Goal: Task Accomplishment & Management: Manage account settings

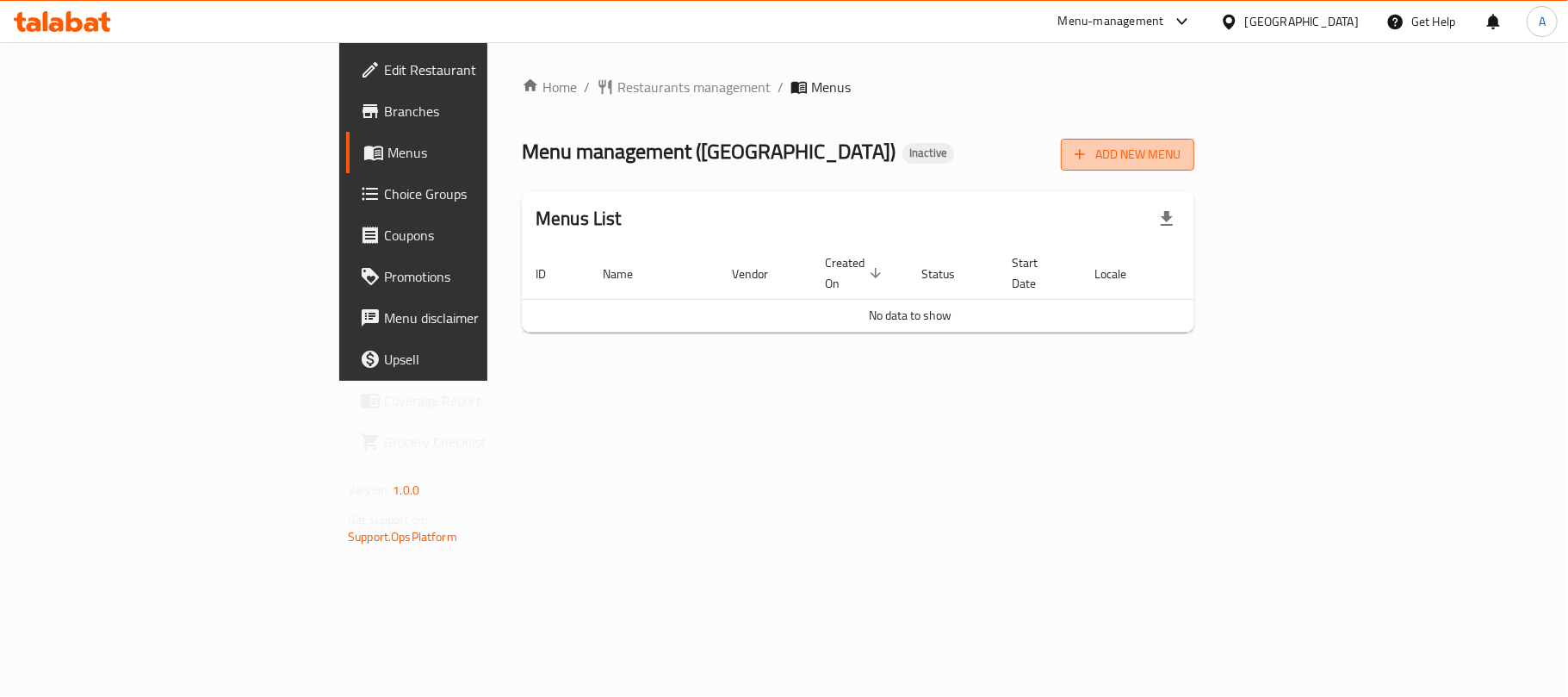
click at [1181, 150] on span "Add New Menu" at bounding box center [1128, 154] width 106 height 22
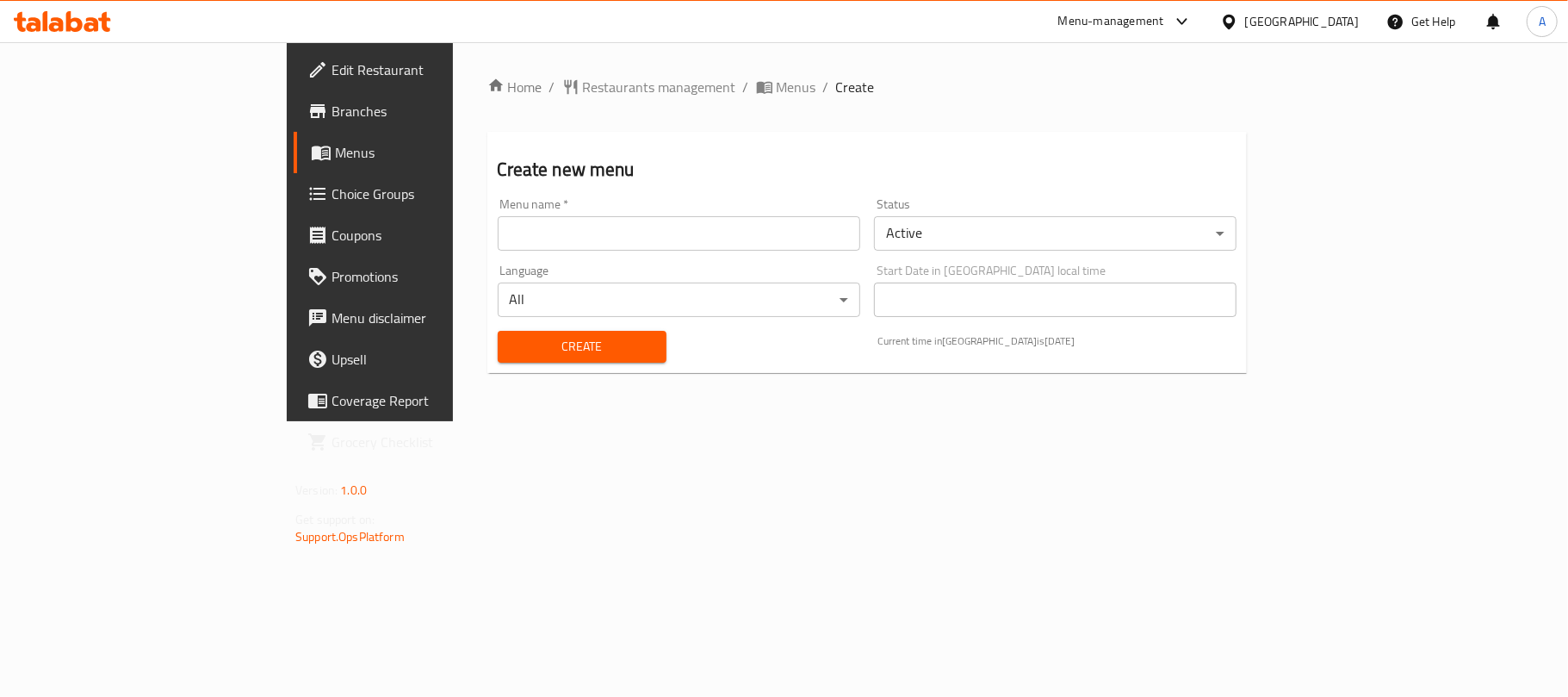
drag, startPoint x: 638, startPoint y: 252, endPoint x: 613, endPoint y: 232, distance: 32.0
click at [636, 252] on div "Menu name   * Menu name *" at bounding box center [679, 225] width 376 height 67
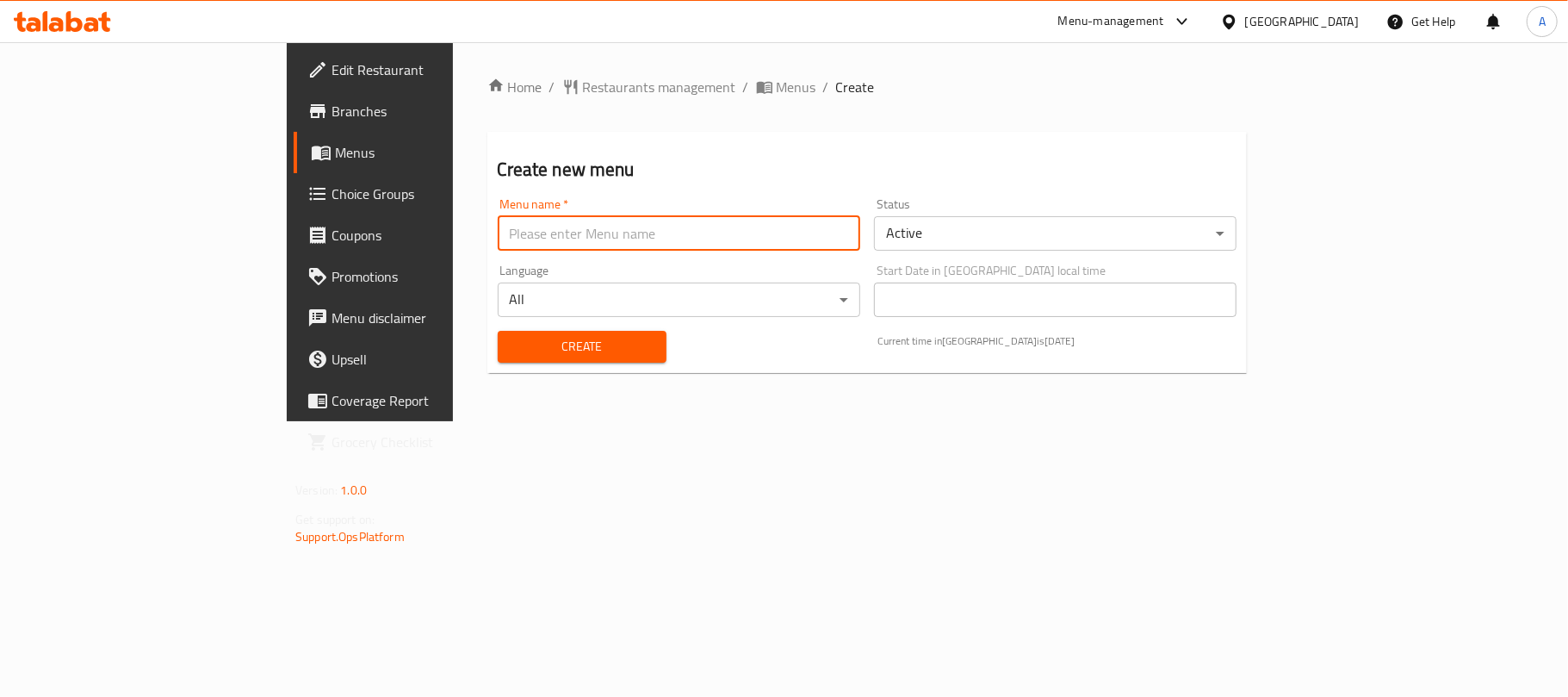
click at [612, 229] on input "text" at bounding box center [679, 234] width 363 height 35
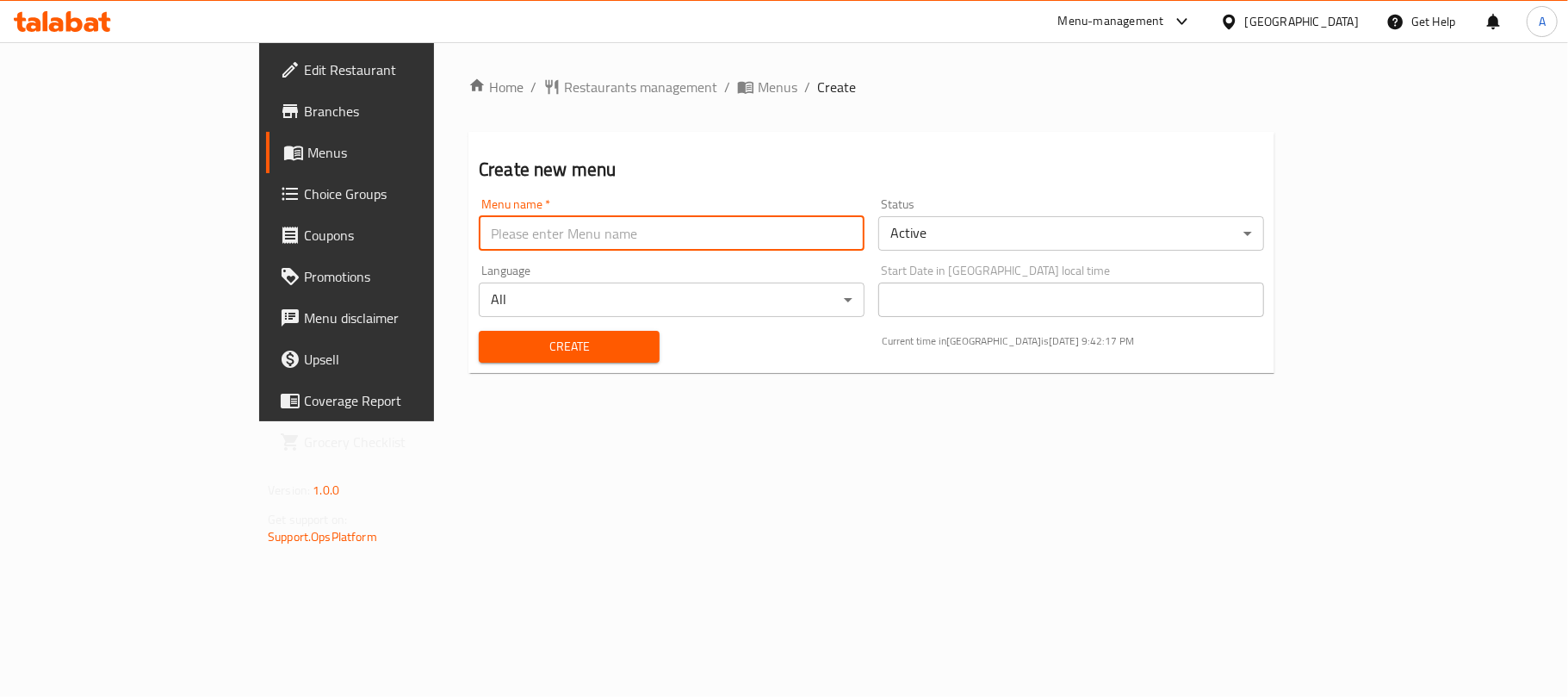
type input "Neww"
click at [493, 343] on span "Create" at bounding box center [569, 347] width 153 height 22
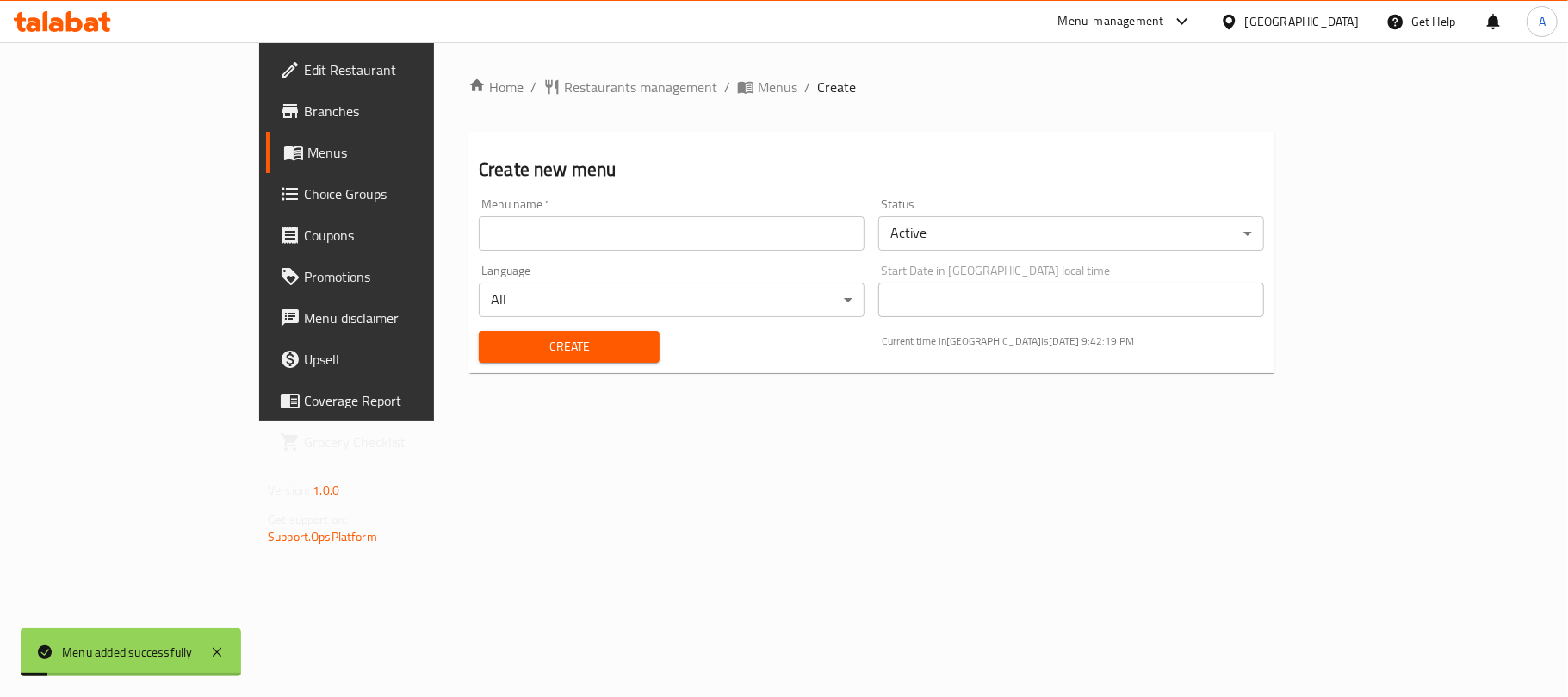
click at [308, 152] on span "Menus" at bounding box center [407, 153] width 200 height 21
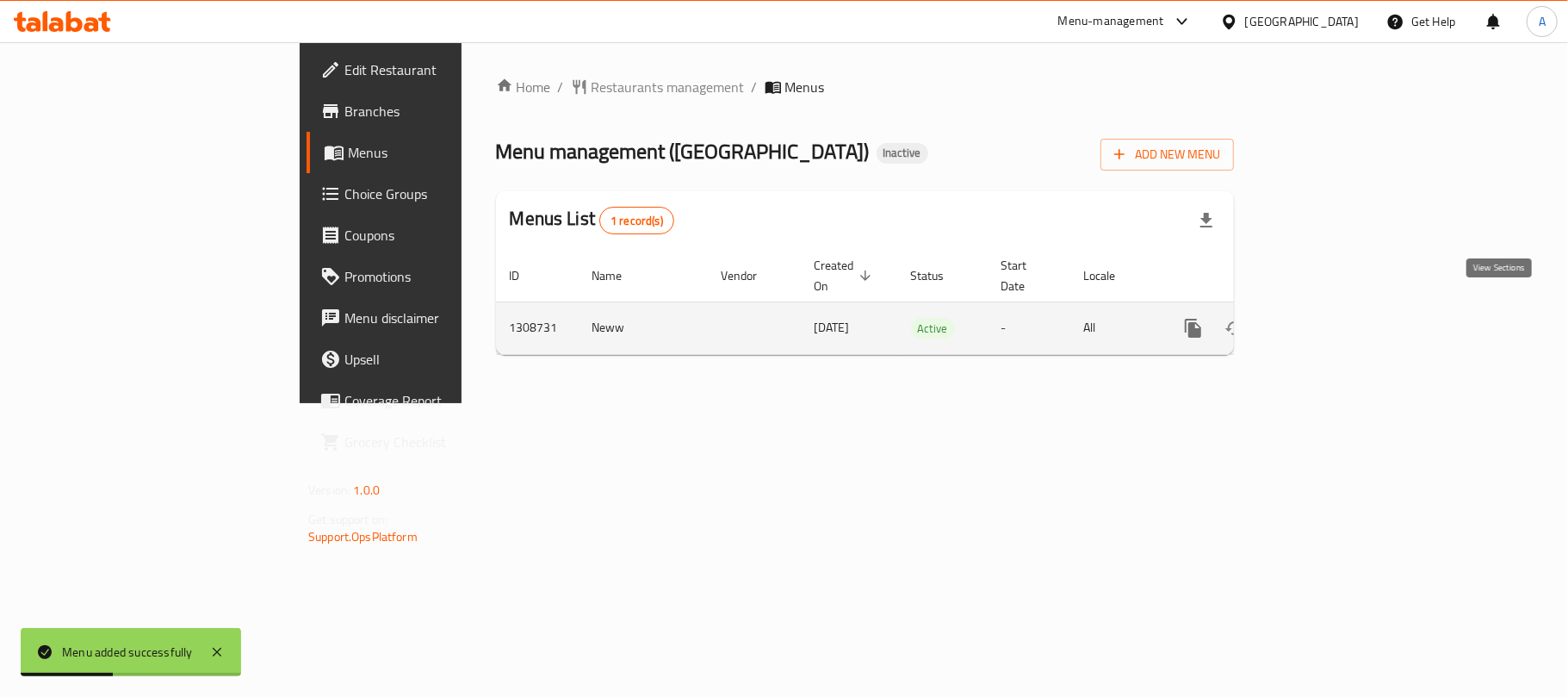
click at [1328, 318] on icon "enhanced table" at bounding box center [1318, 329] width 21 height 21
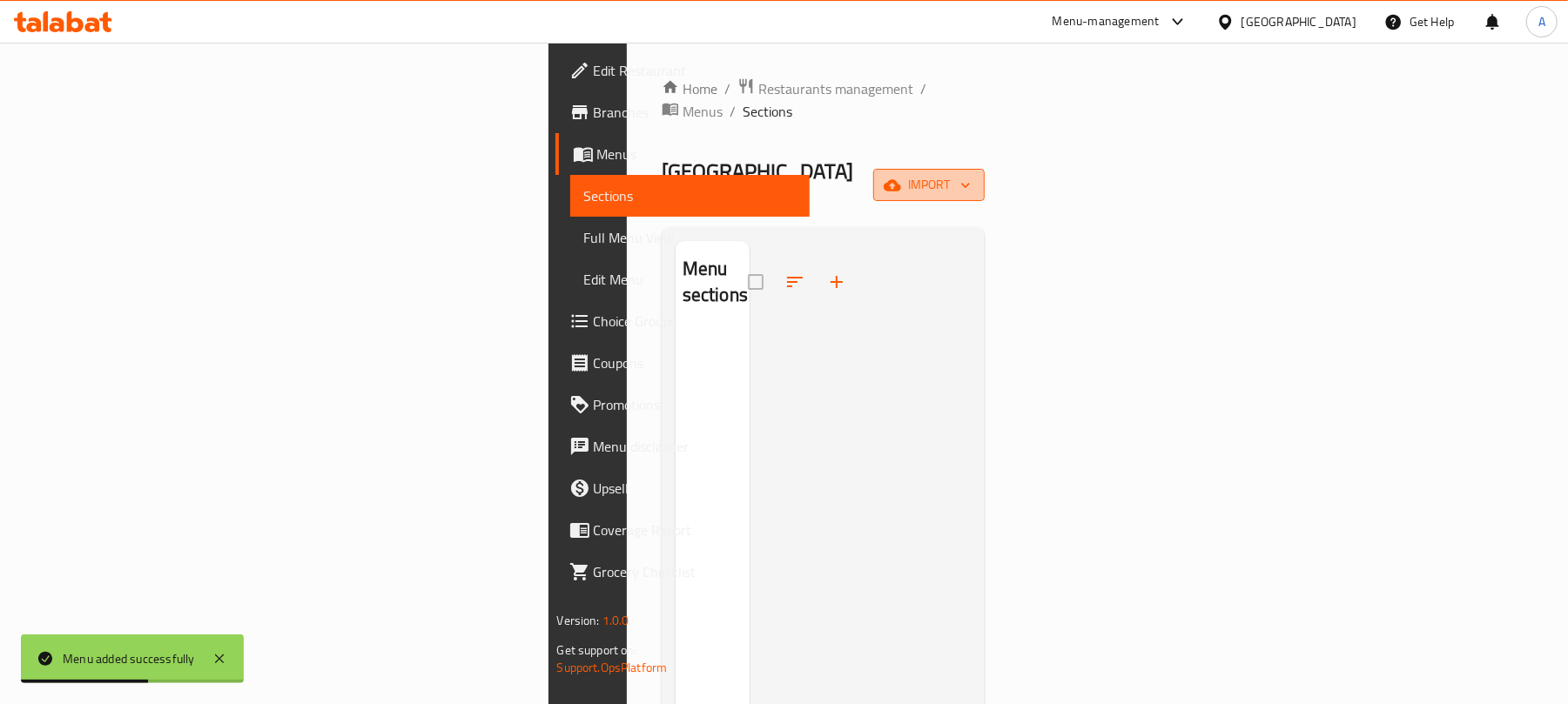
click at [971, 174] on span "import" at bounding box center [929, 185] width 83 height 22
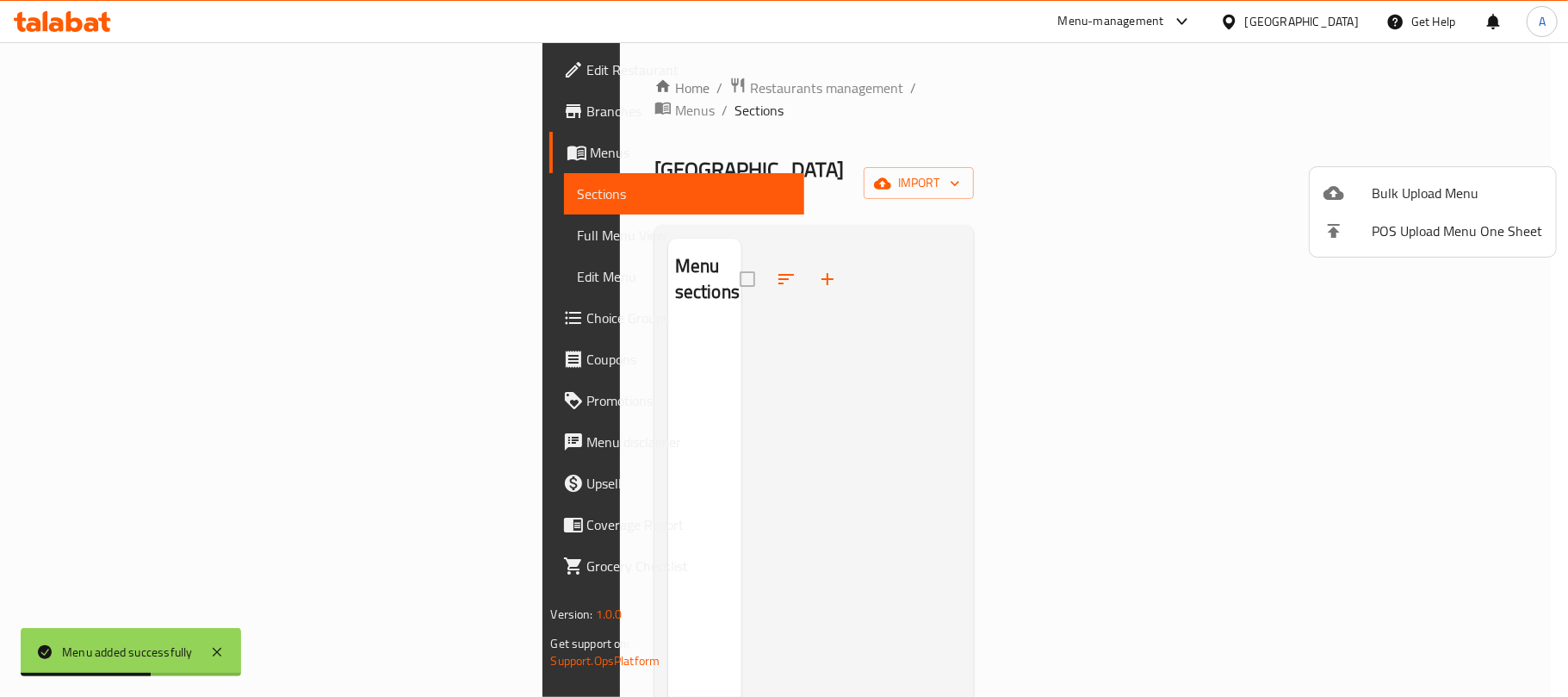
click at [1281, 204] on div at bounding box center [784, 348] width 1568 height 697
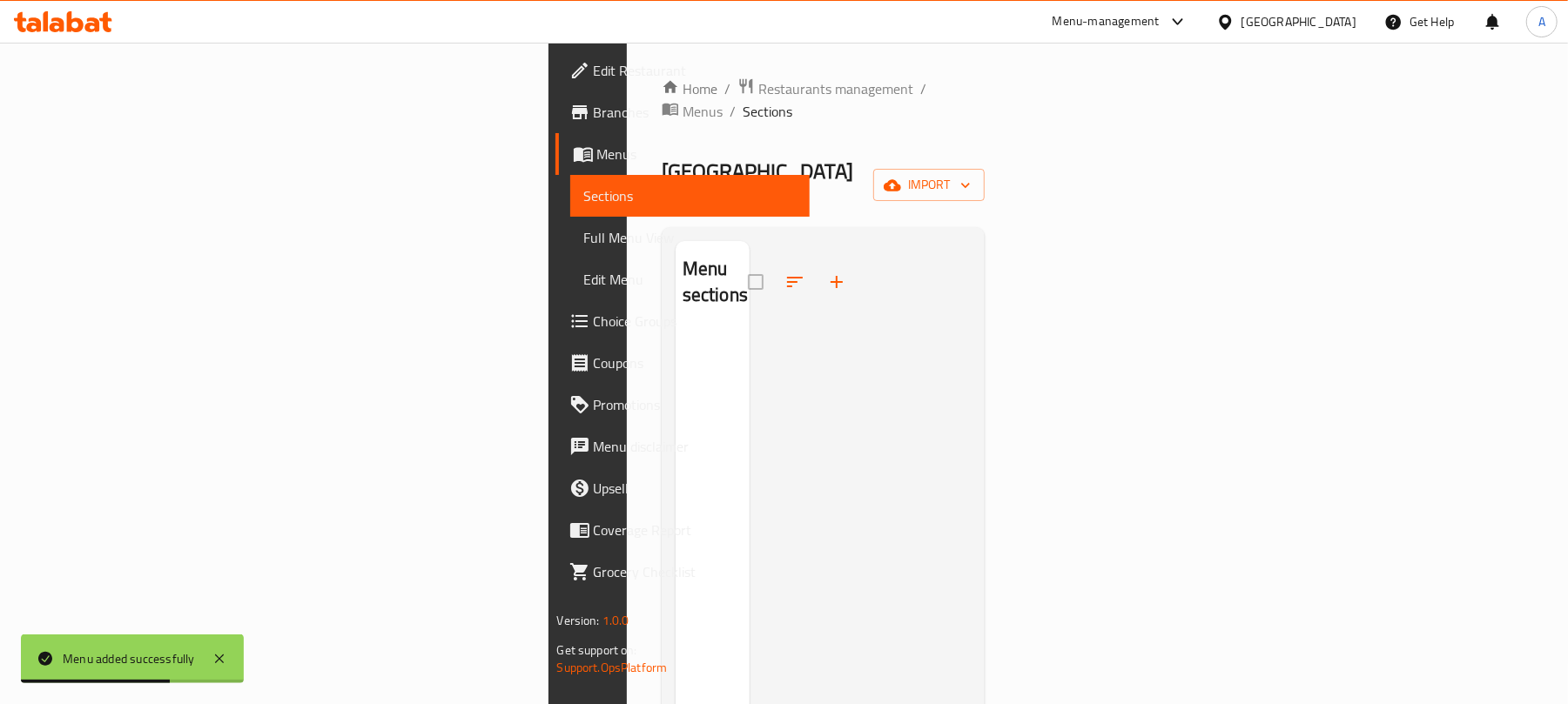
click at [985, 227] on div "Menu sections" at bounding box center [824, 593] width 324 height 732
click at [985, 169] on button "import" at bounding box center [929, 185] width 111 height 32
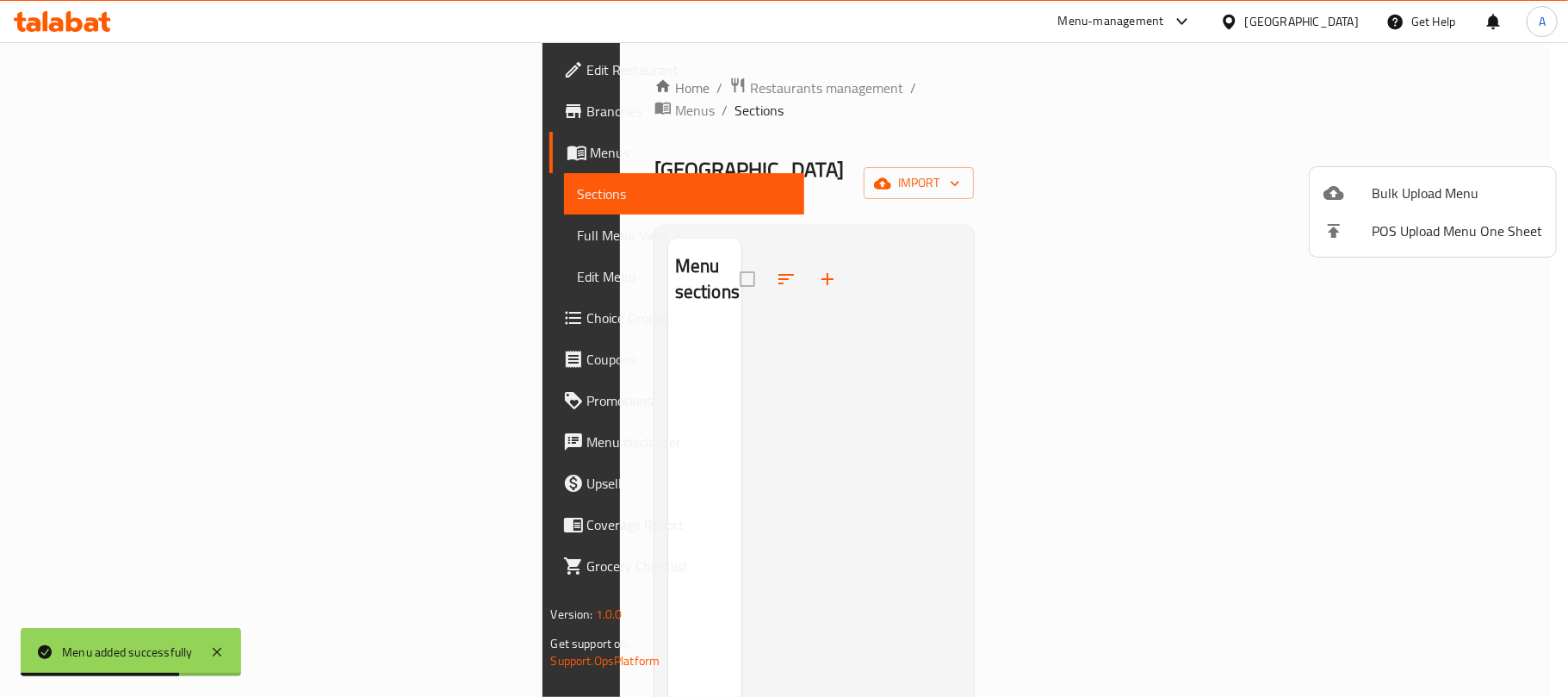
click at [1392, 177] on li "Bulk Upload Menu" at bounding box center [1433, 193] width 246 height 38
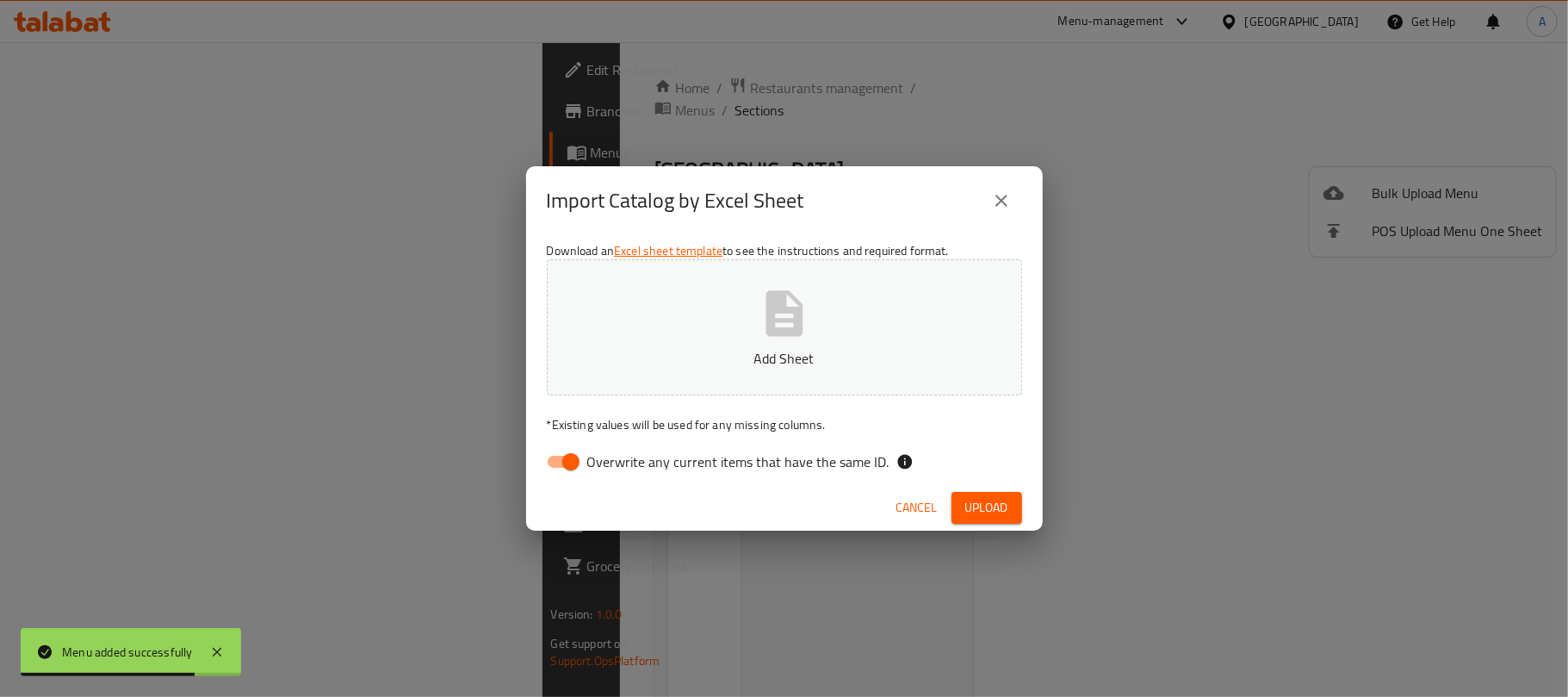
click at [664, 485] on div "Cancel Upload" at bounding box center [784, 508] width 516 height 46
click at [660, 433] on p "* Existing values will be used for any missing columns." at bounding box center [784, 425] width 476 height 17
click at [655, 436] on div "Download an Excel sheet template to see the instructions and required format. A…" at bounding box center [784, 360] width 516 height 250
click at [638, 453] on span "Overwrite any current items that have the same ID." at bounding box center [738, 462] width 302 height 21
click at [620, 453] on input "Overwrite any current items that have the same ID." at bounding box center [570, 462] width 98 height 33
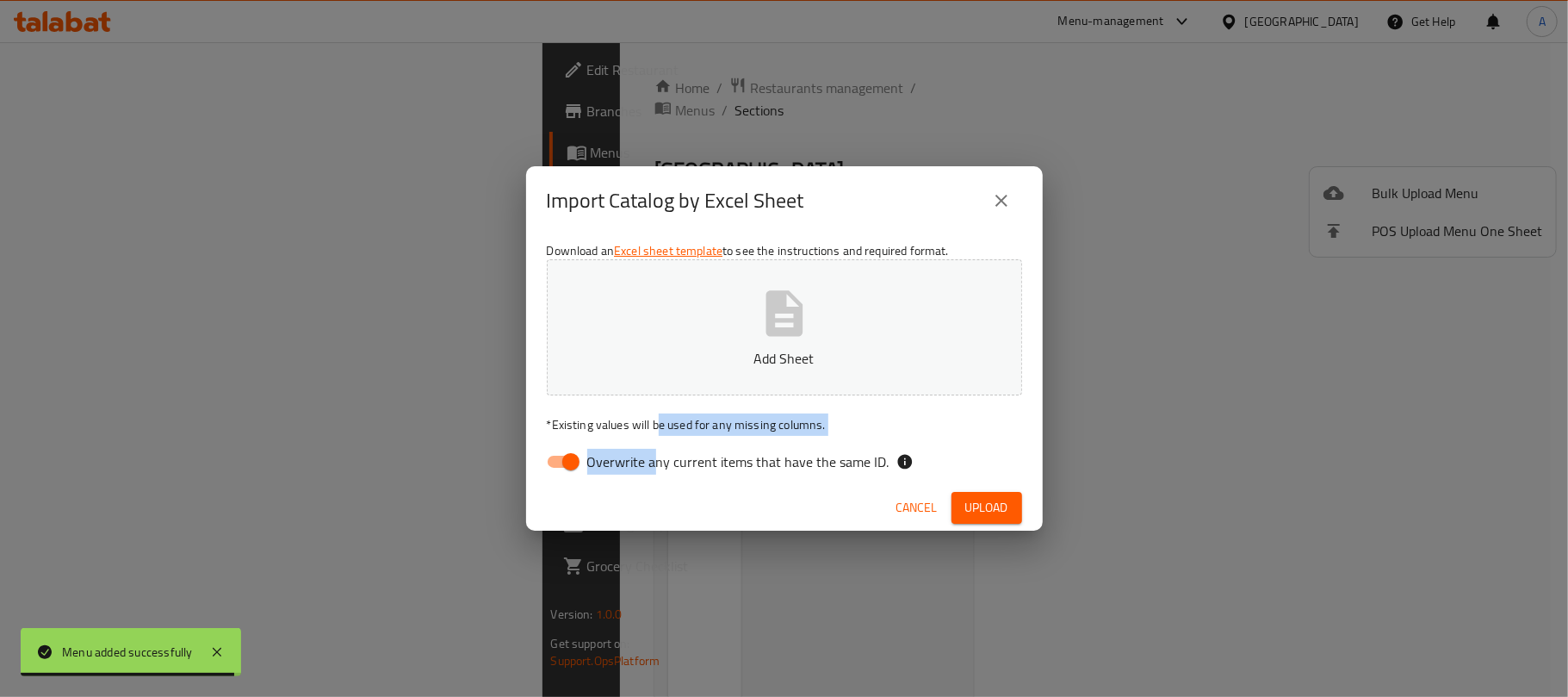
checkbox input "false"
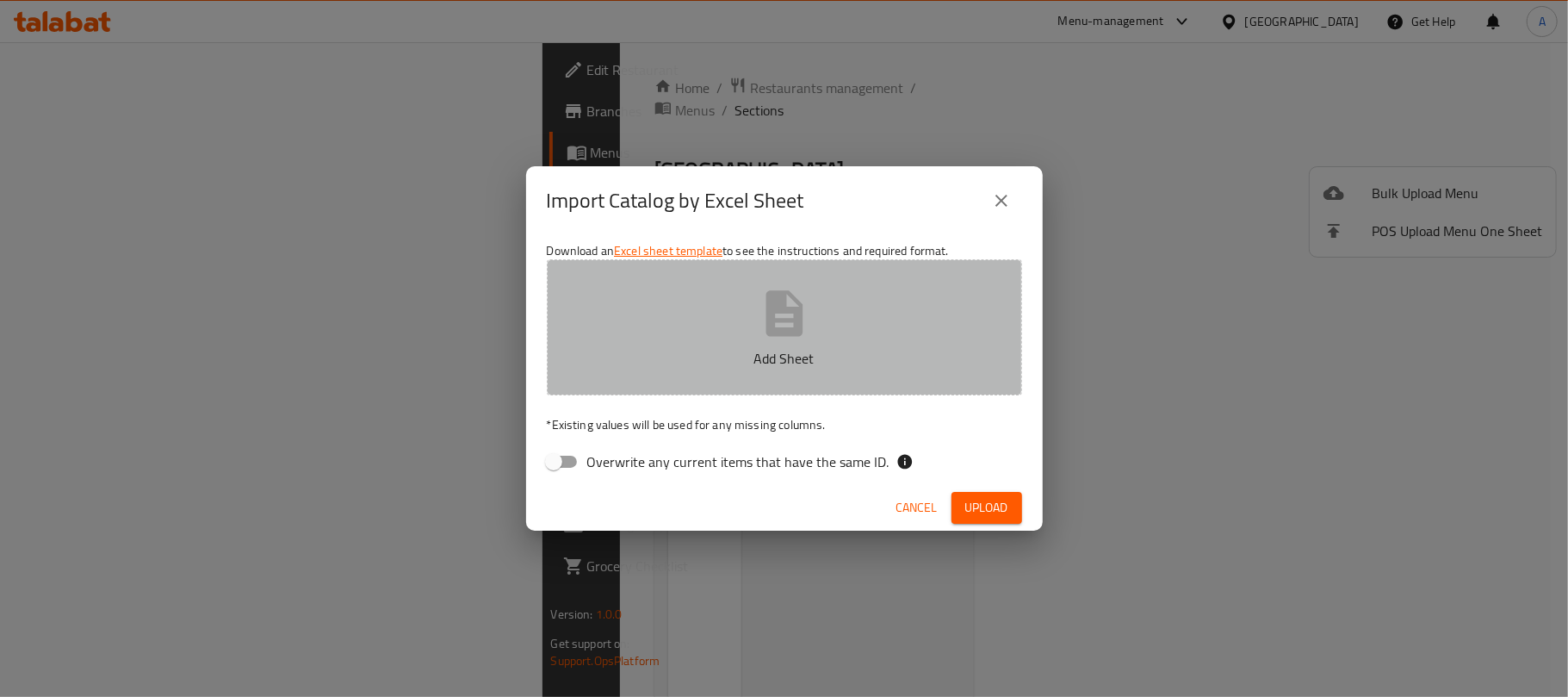
click at [748, 372] on button "Add Sheet" at bounding box center [784, 327] width 476 height 136
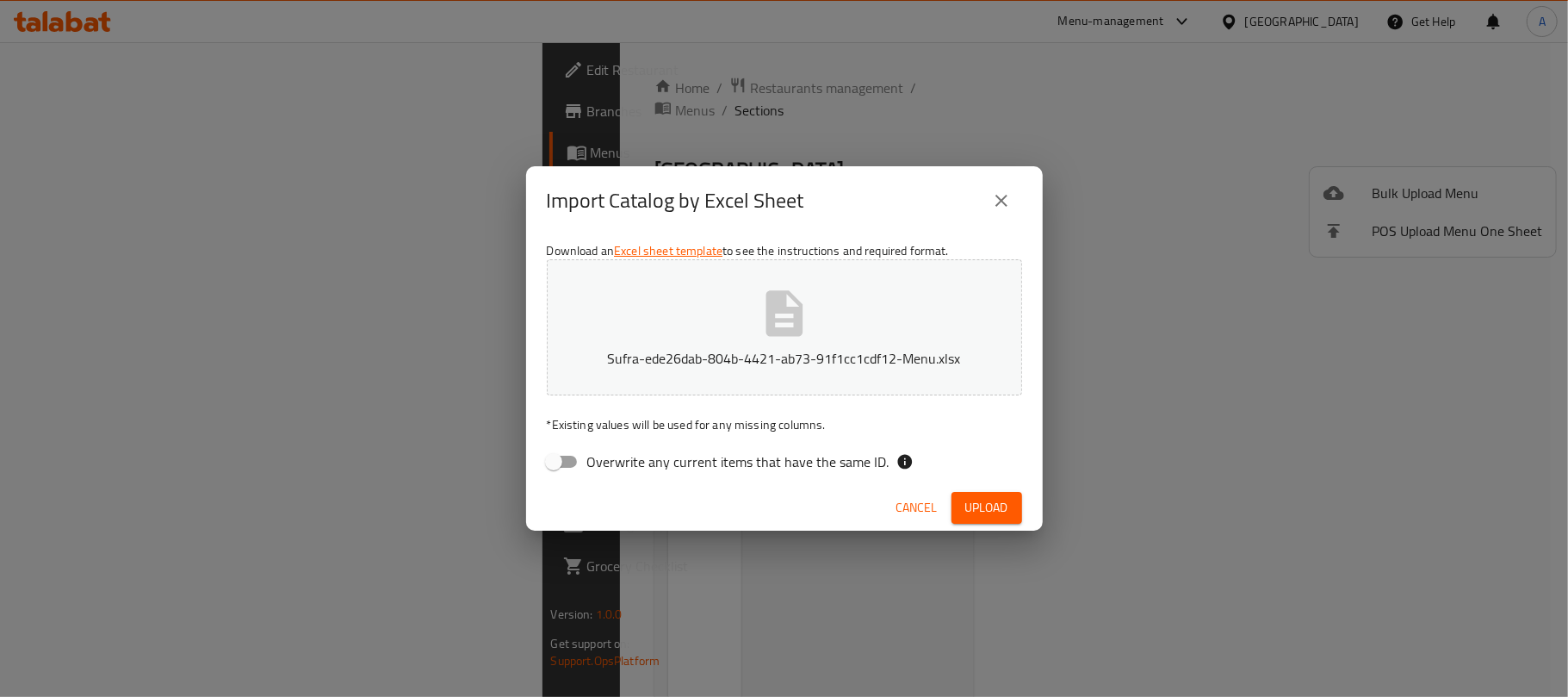
click at [903, 518] on button "Cancel" at bounding box center [917, 508] width 55 height 32
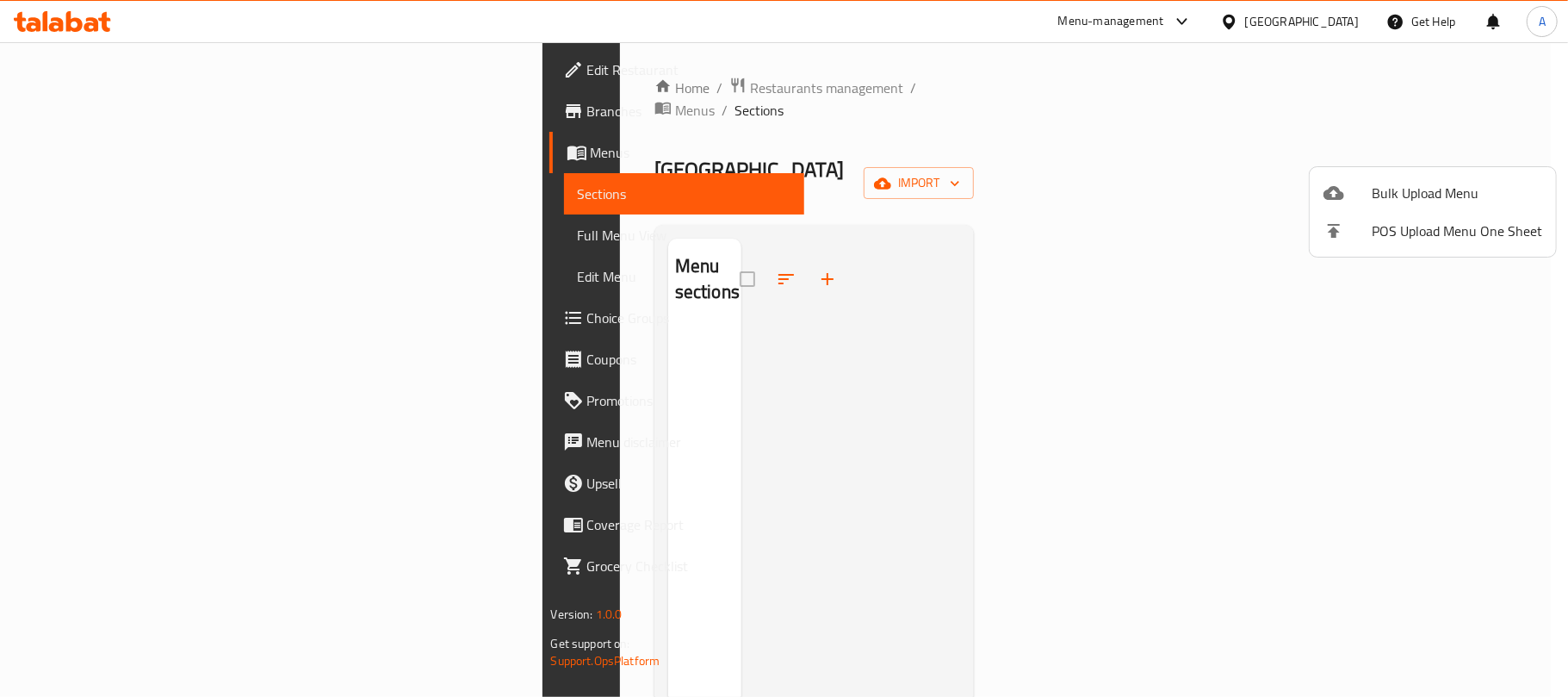
click at [1357, 169] on ul "Bulk Upload Menu POS Upload Menu One Sheet" at bounding box center [1433, 212] width 246 height 89
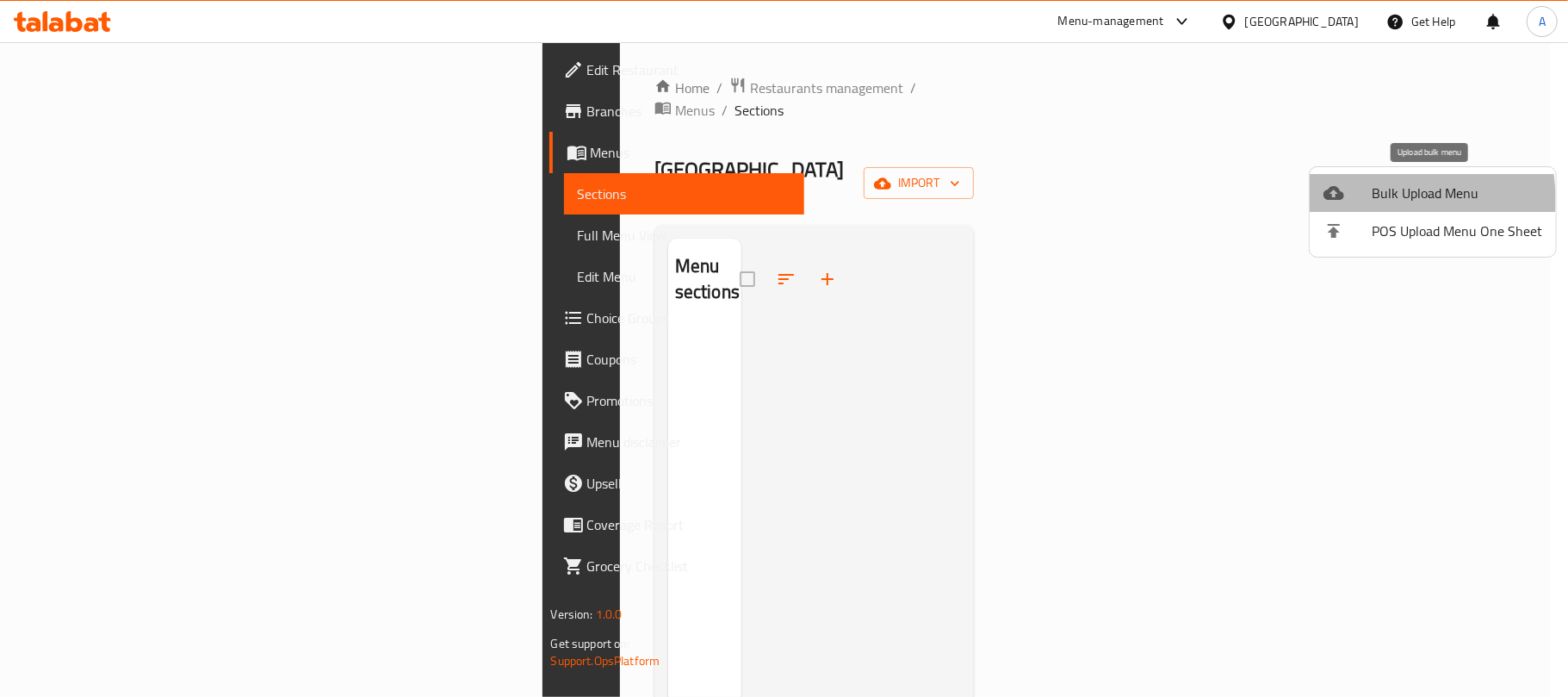
click at [1348, 202] on div at bounding box center [1348, 193] width 49 height 21
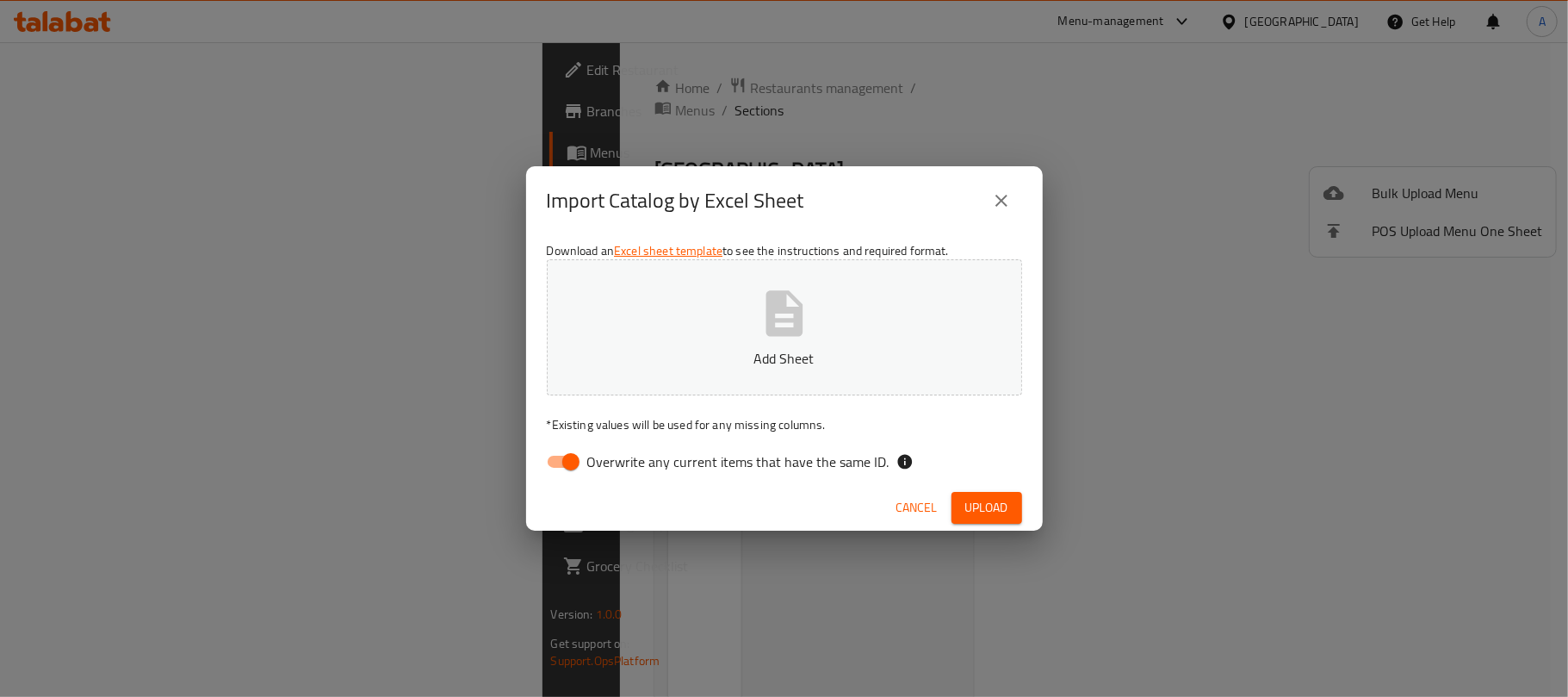
click at [641, 472] on span "Overwrite any current items that have the same ID." at bounding box center [738, 462] width 302 height 21
click at [620, 473] on input "Overwrite any current items that have the same ID." at bounding box center [570, 462] width 98 height 33
checkbox input "false"
click at [684, 377] on button "Add Sheet" at bounding box center [784, 327] width 476 height 136
click at [1018, 512] on button "Upload" at bounding box center [988, 508] width 71 height 32
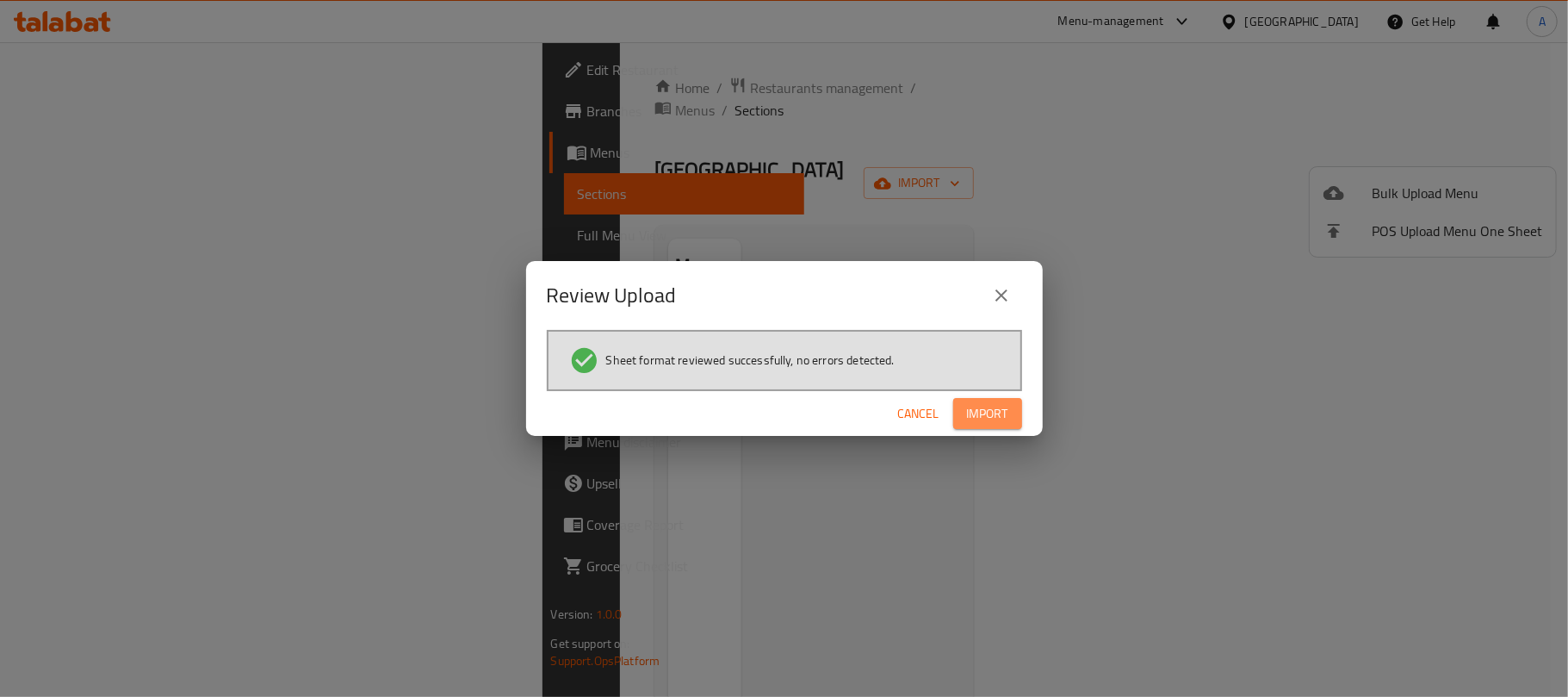
click at [983, 403] on span "Import" at bounding box center [988, 414] width 42 height 22
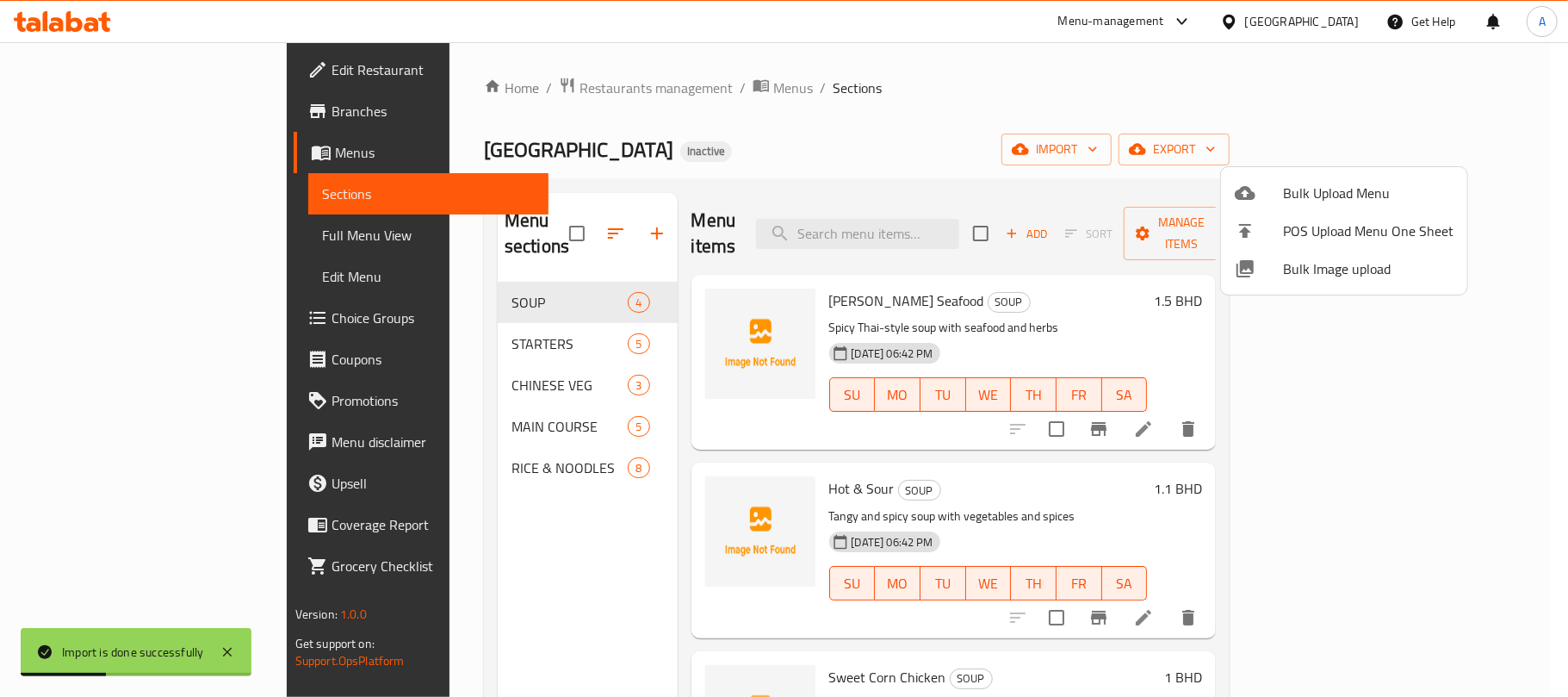
click at [174, 239] on div at bounding box center [784, 348] width 1568 height 697
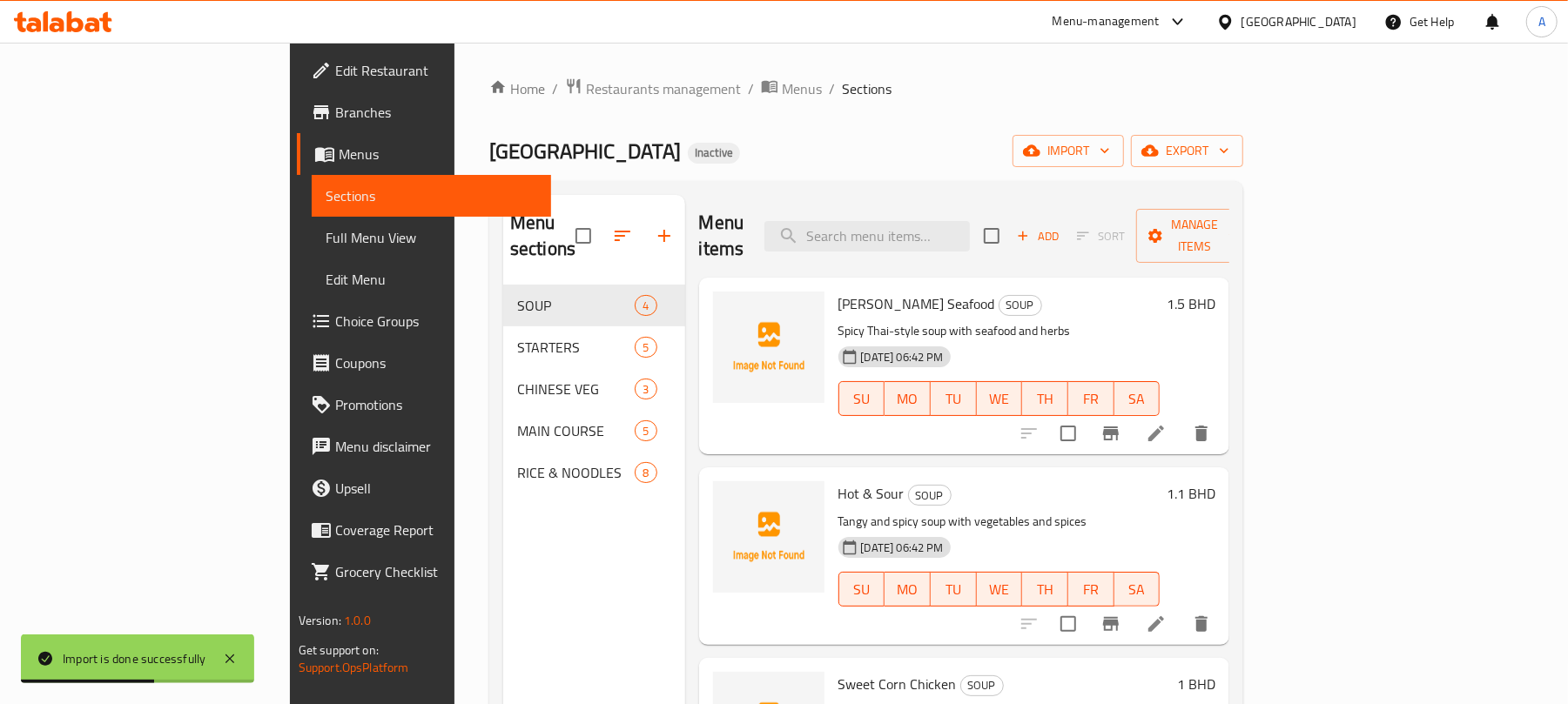
click at [326, 240] on span "Full Menu View" at bounding box center [432, 237] width 213 height 21
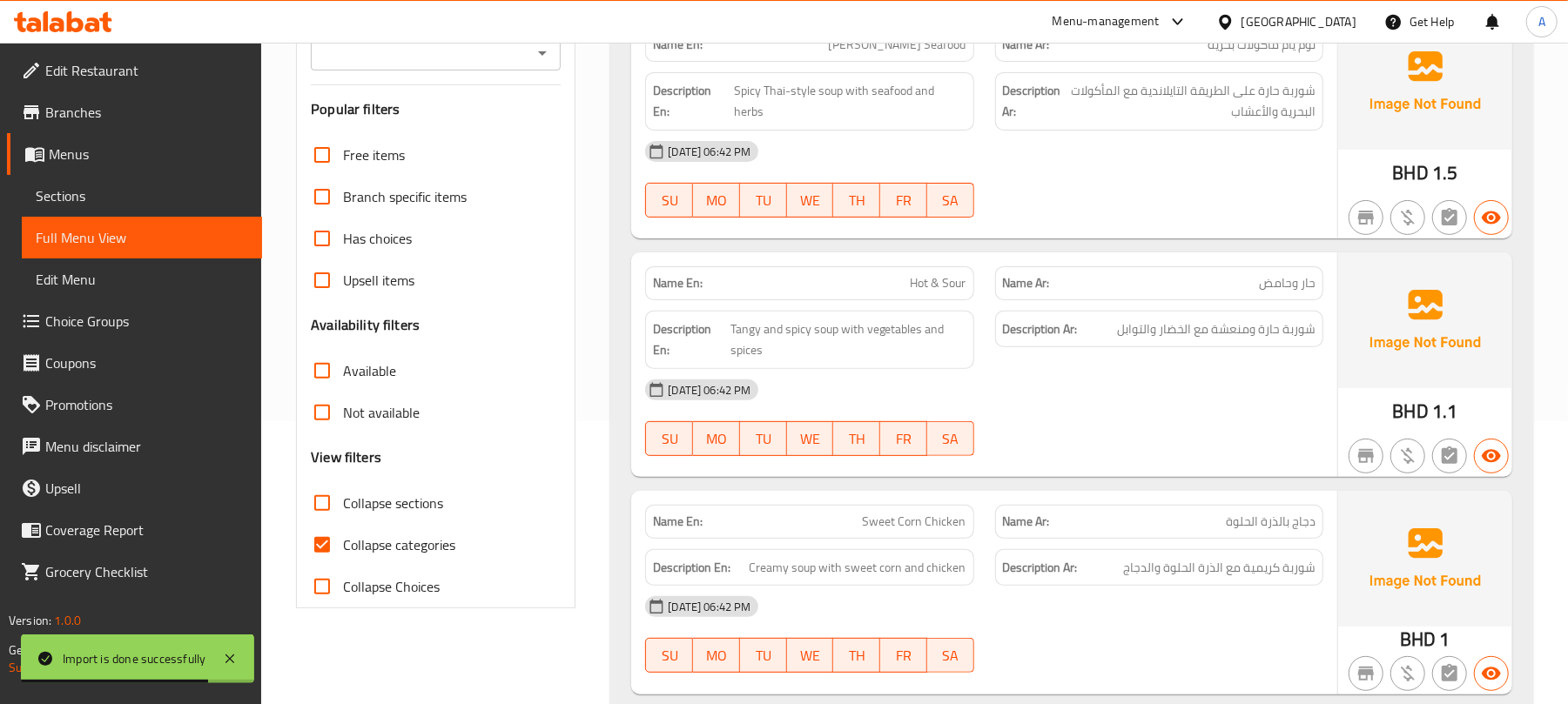
scroll to position [464, 0]
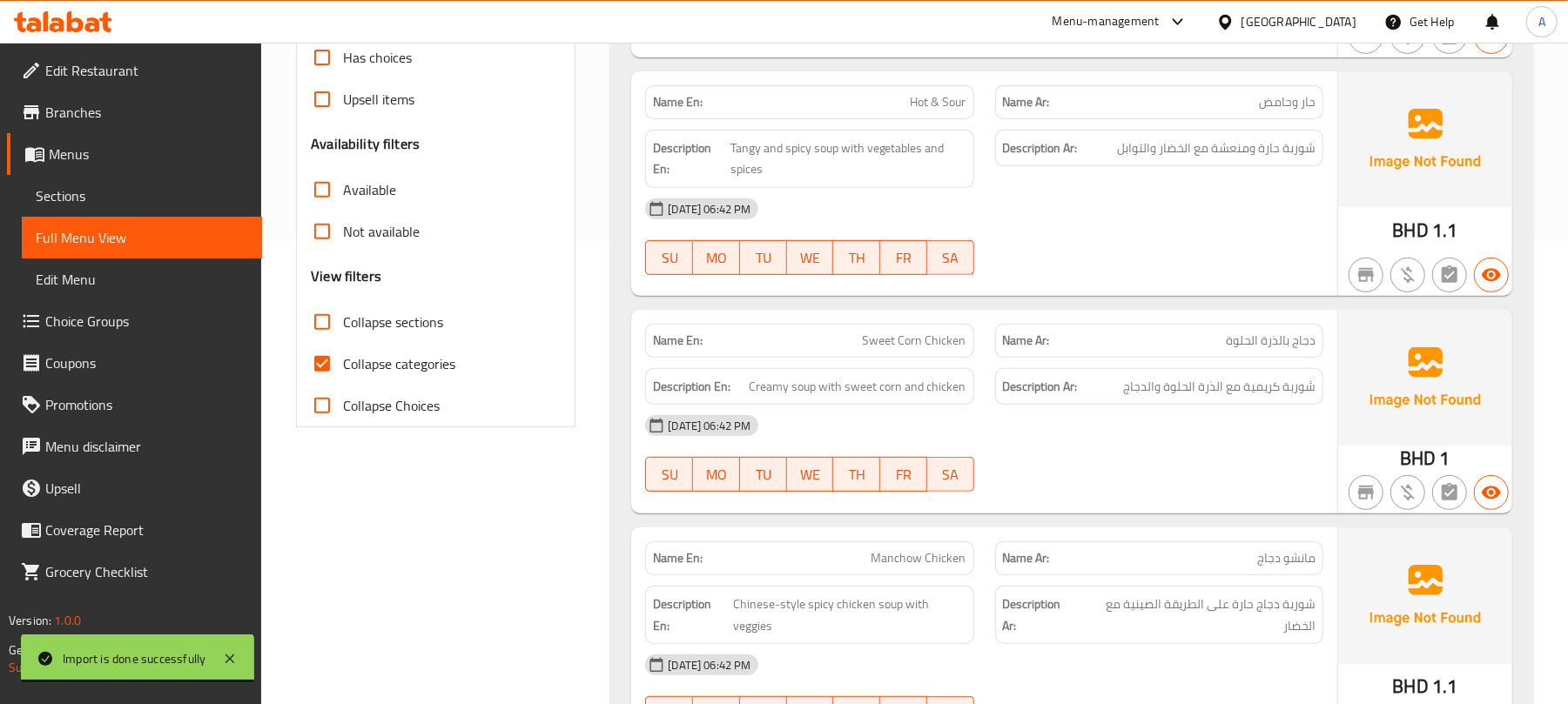
click at [456, 372] on div "Collapse categories" at bounding box center [435, 364] width 250 height 42
click at [448, 366] on span "Collapse categories" at bounding box center [399, 364] width 112 height 21
click at [343, 366] on input "Collapse categories" at bounding box center [322, 364] width 42 height 42
checkbox input "false"
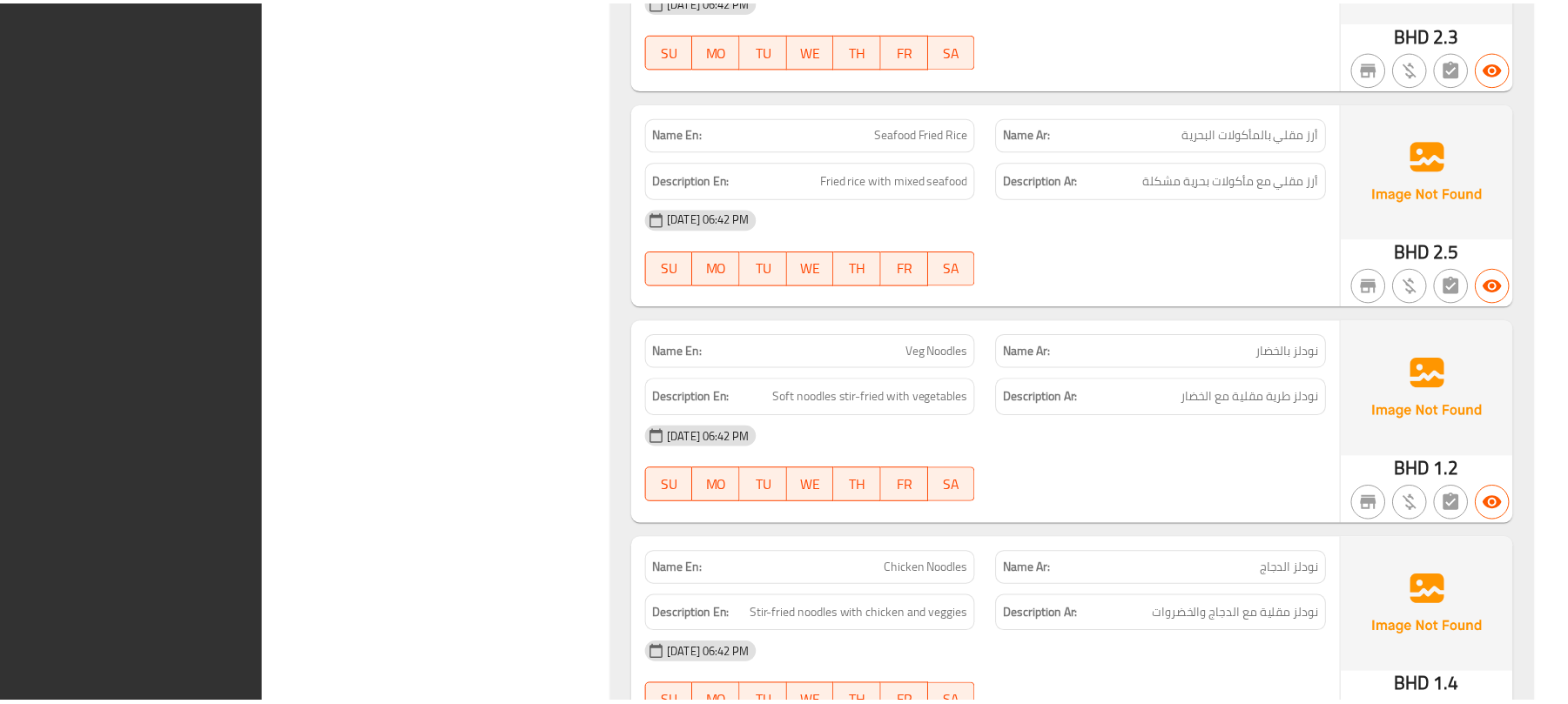
scroll to position [5625, 0]
